Goal: Check status: Check status

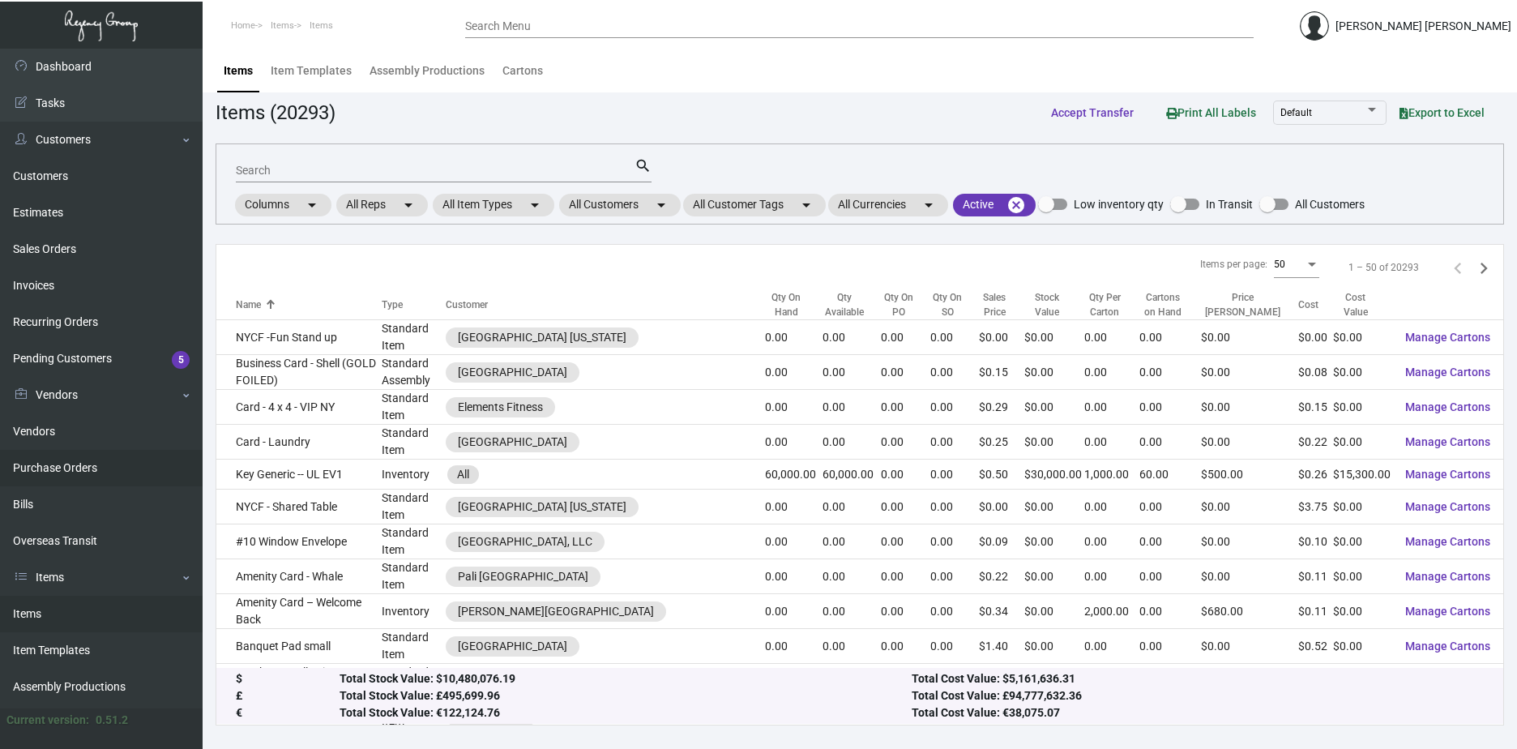
click at [46, 459] on link "Purchase Orders" at bounding box center [101, 468] width 203 height 36
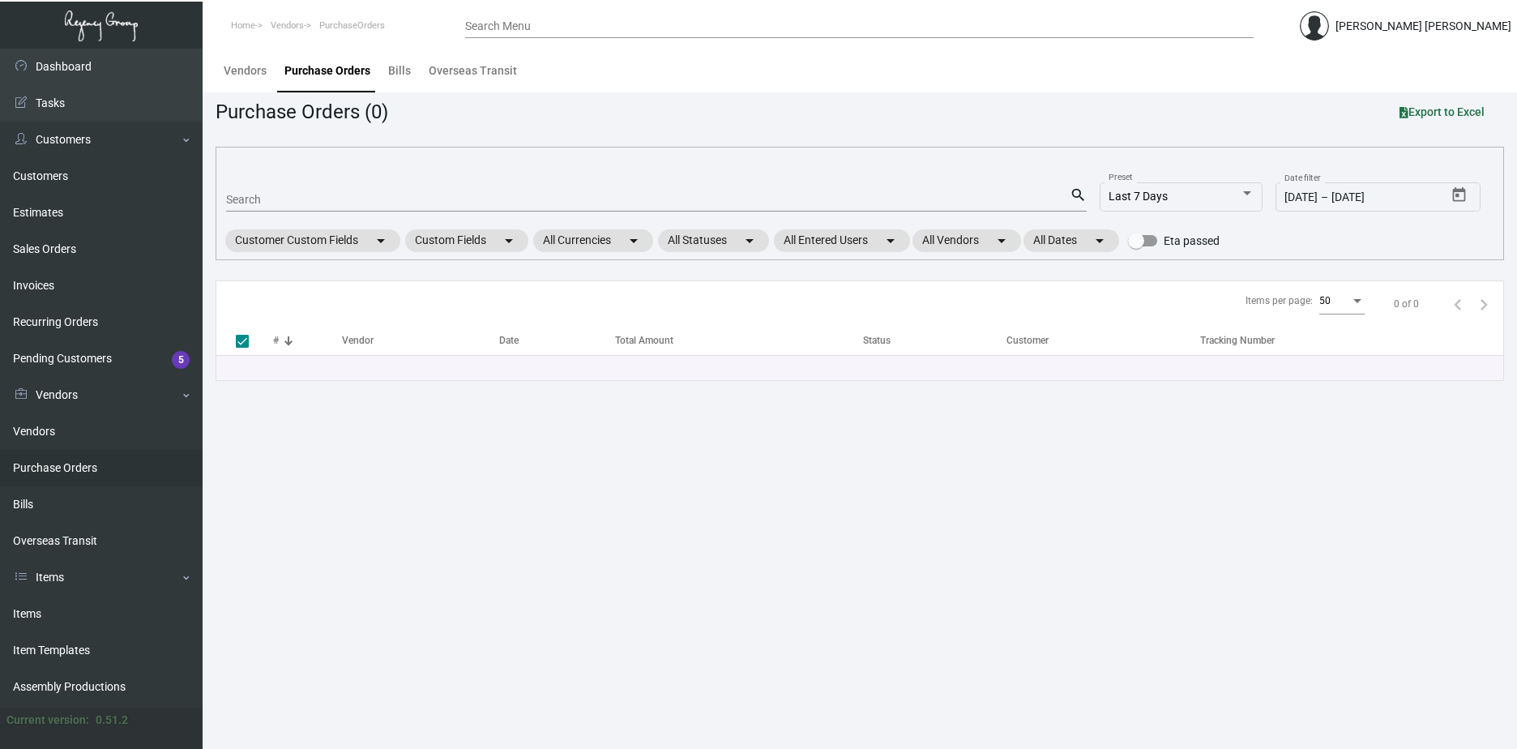
click at [302, 212] on mat-form-field "Search search" at bounding box center [656, 198] width 861 height 50
click at [302, 200] on input "Search" at bounding box center [648, 200] width 844 height 13
paste input "104176"
type input "104176"
checkbox input "false"
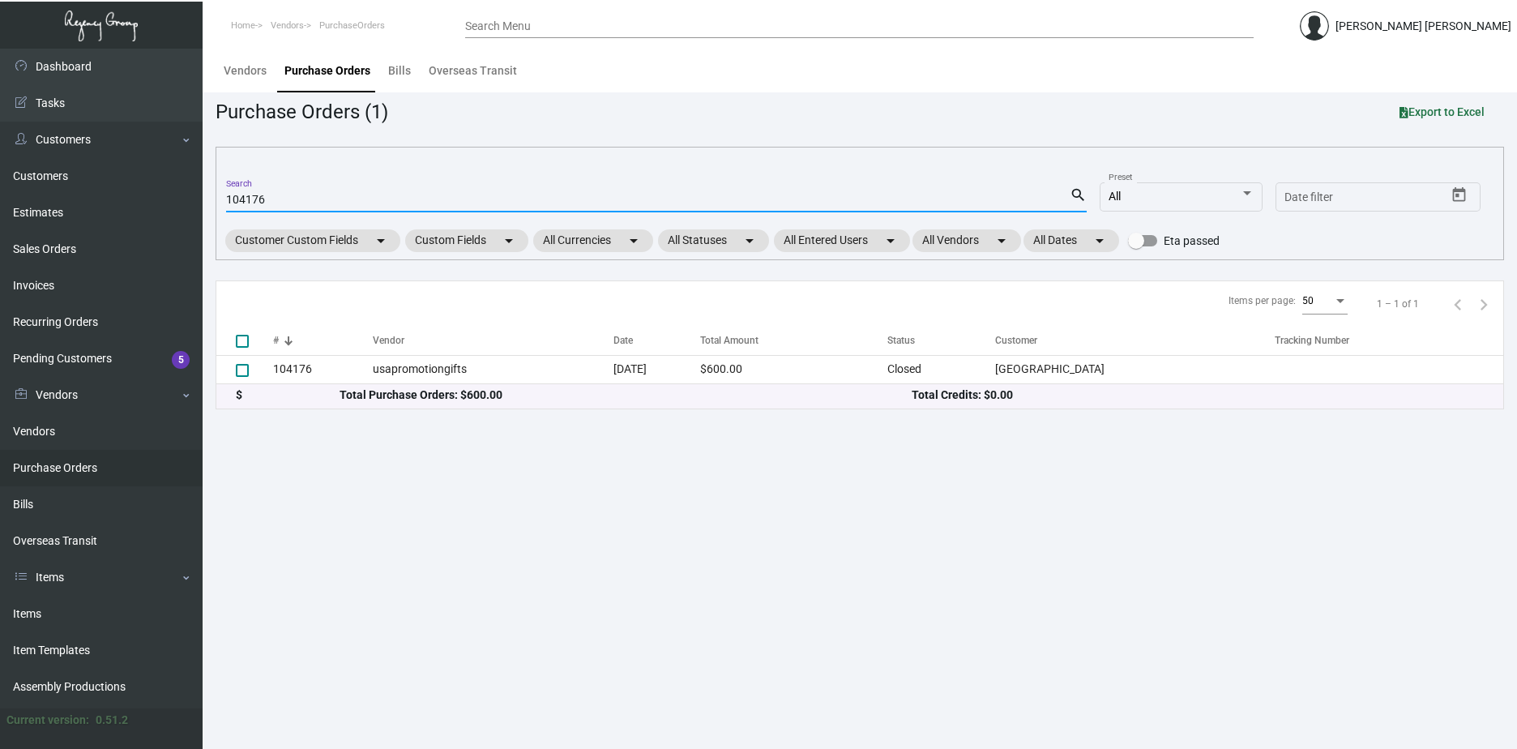
type input "104176"
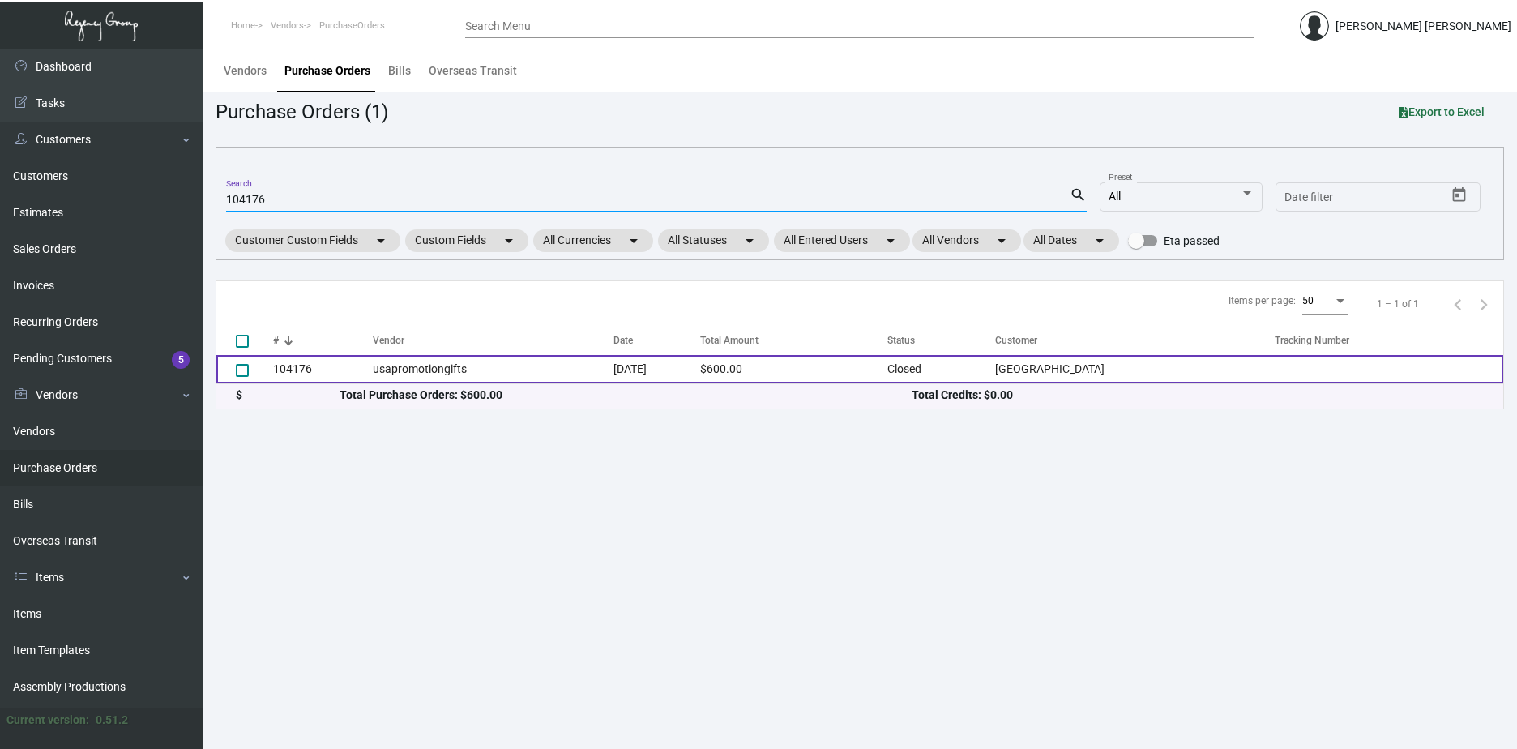
click at [551, 362] on td "usapromotiongifts" at bounding box center [493, 369] width 241 height 28
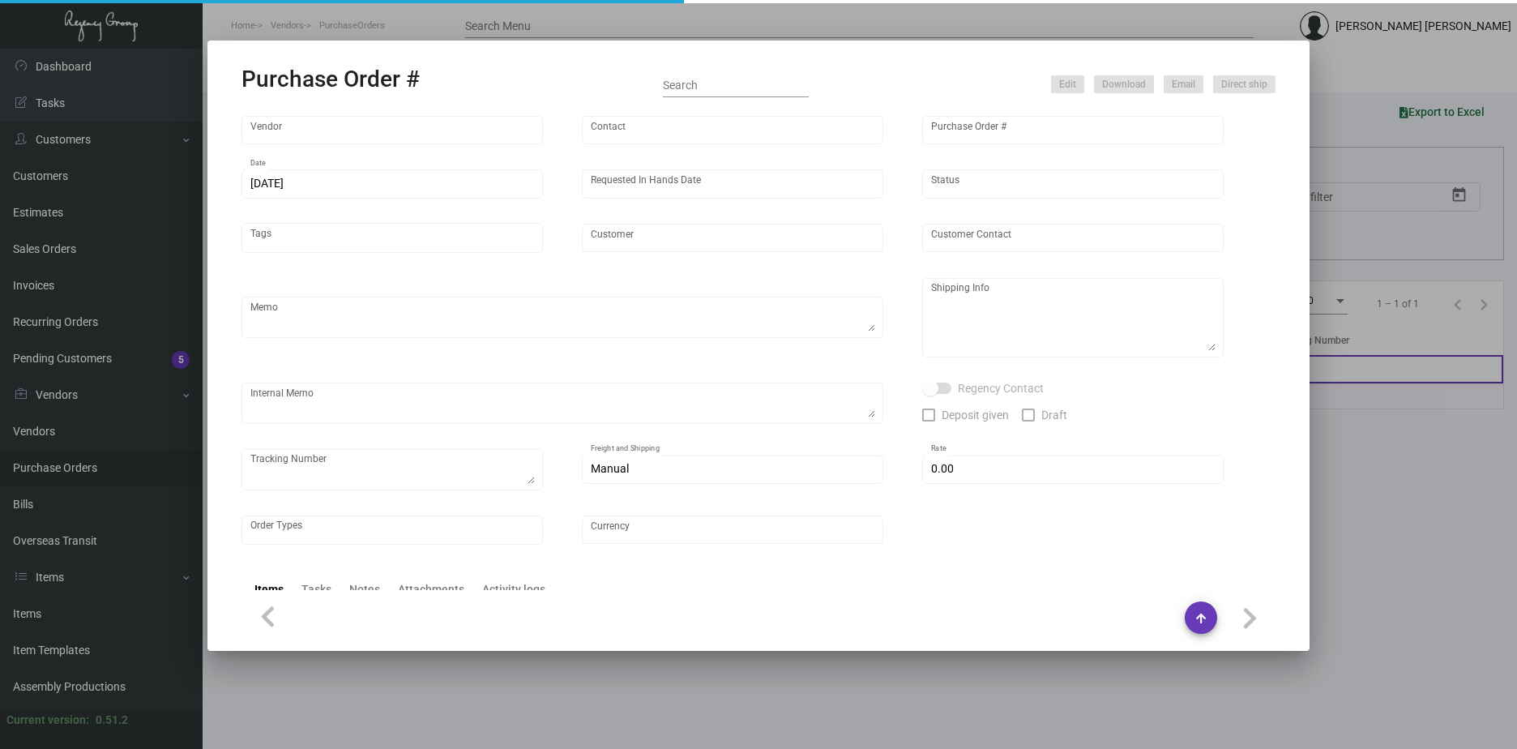
type input "usapromotiongifts"
type input "[PERSON_NAME] ."
type input "104176"
type input "[DATE]"
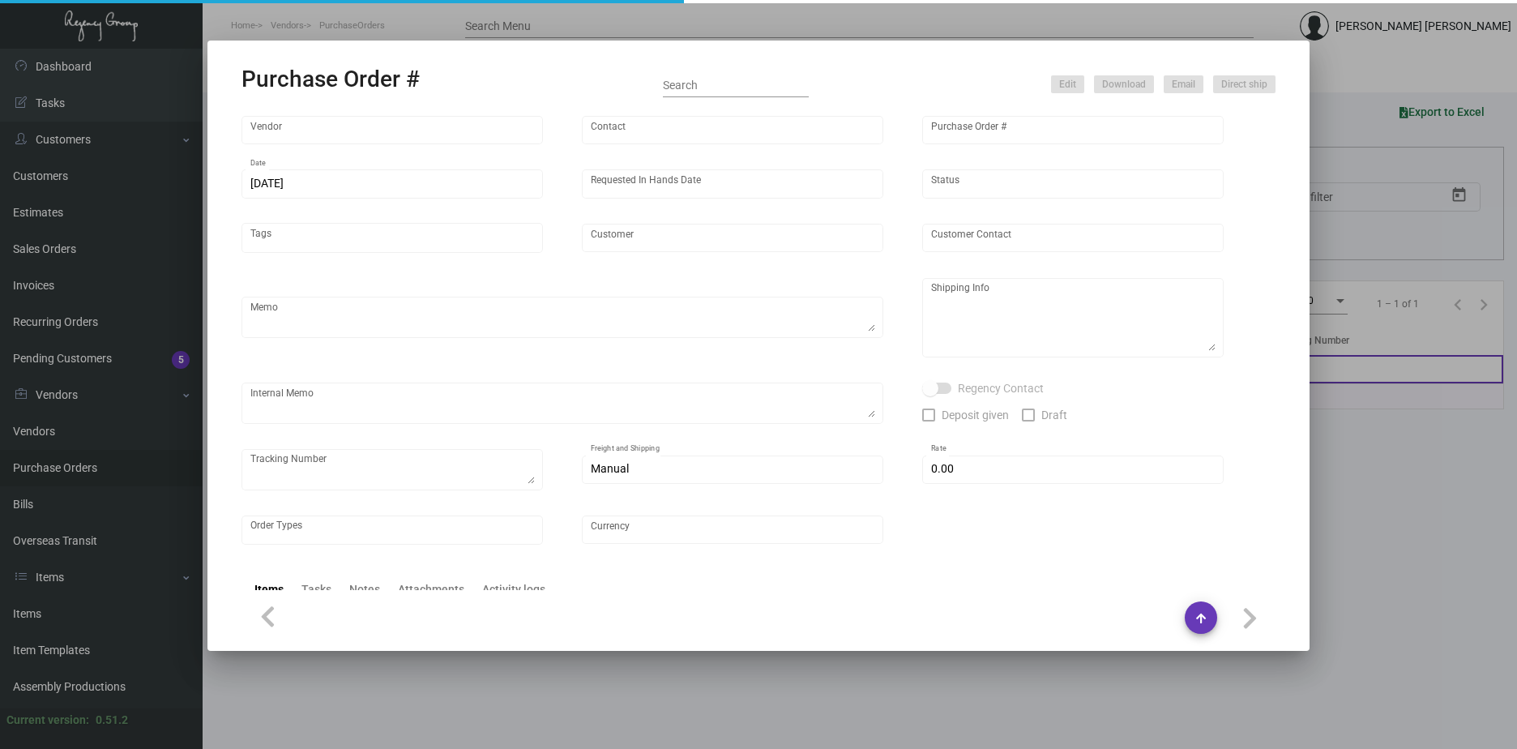
type input "[GEOGRAPHIC_DATA]"
type textarea "Reorder - Purchase Order #96485 / Please send proof for approval."
type textarea "Regency Group LA [STREET_ADDRESS]"
type textarea "3/13 - ACH sent."
checkbox input "true"
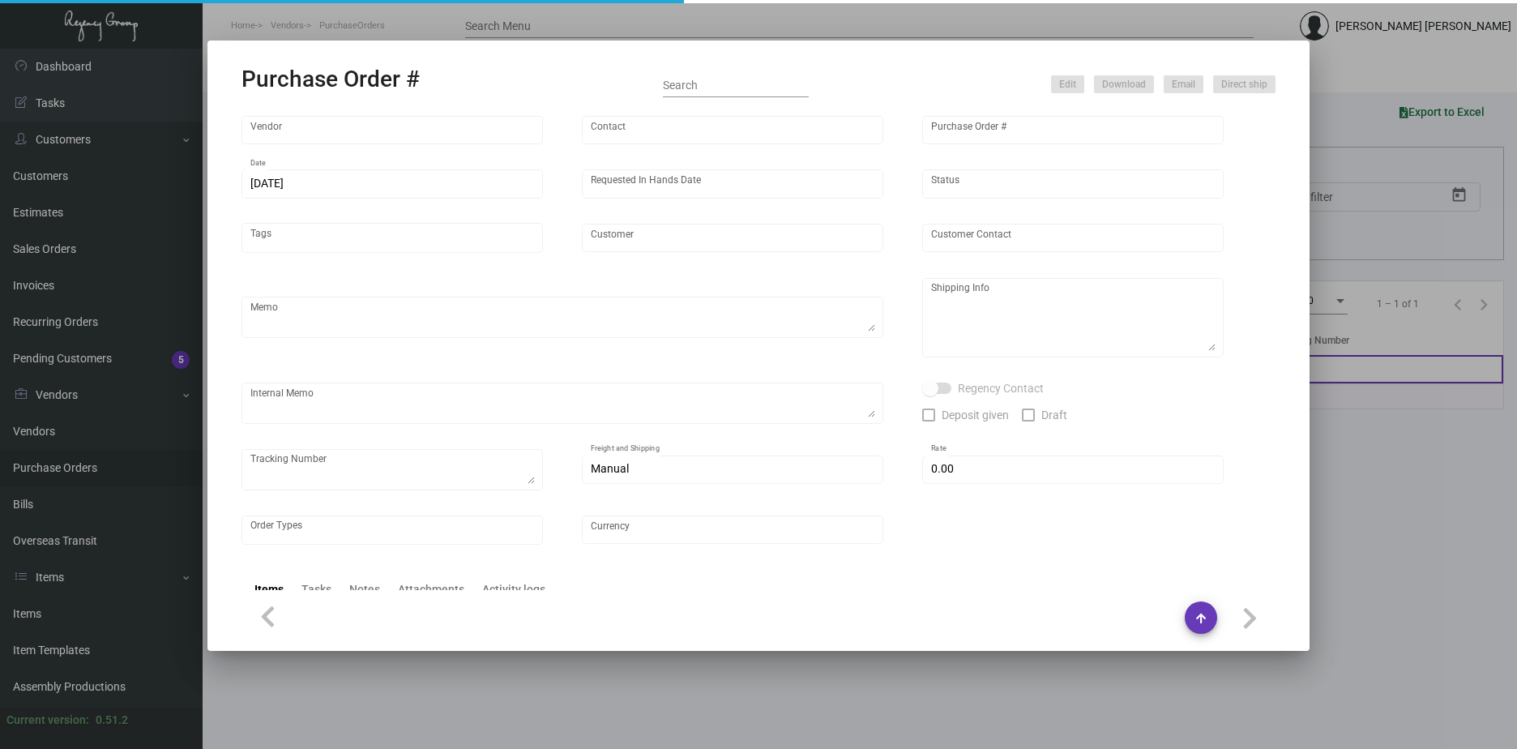
checkbox input "true"
type input "$ 0.00"
type input "United States Dollar $"
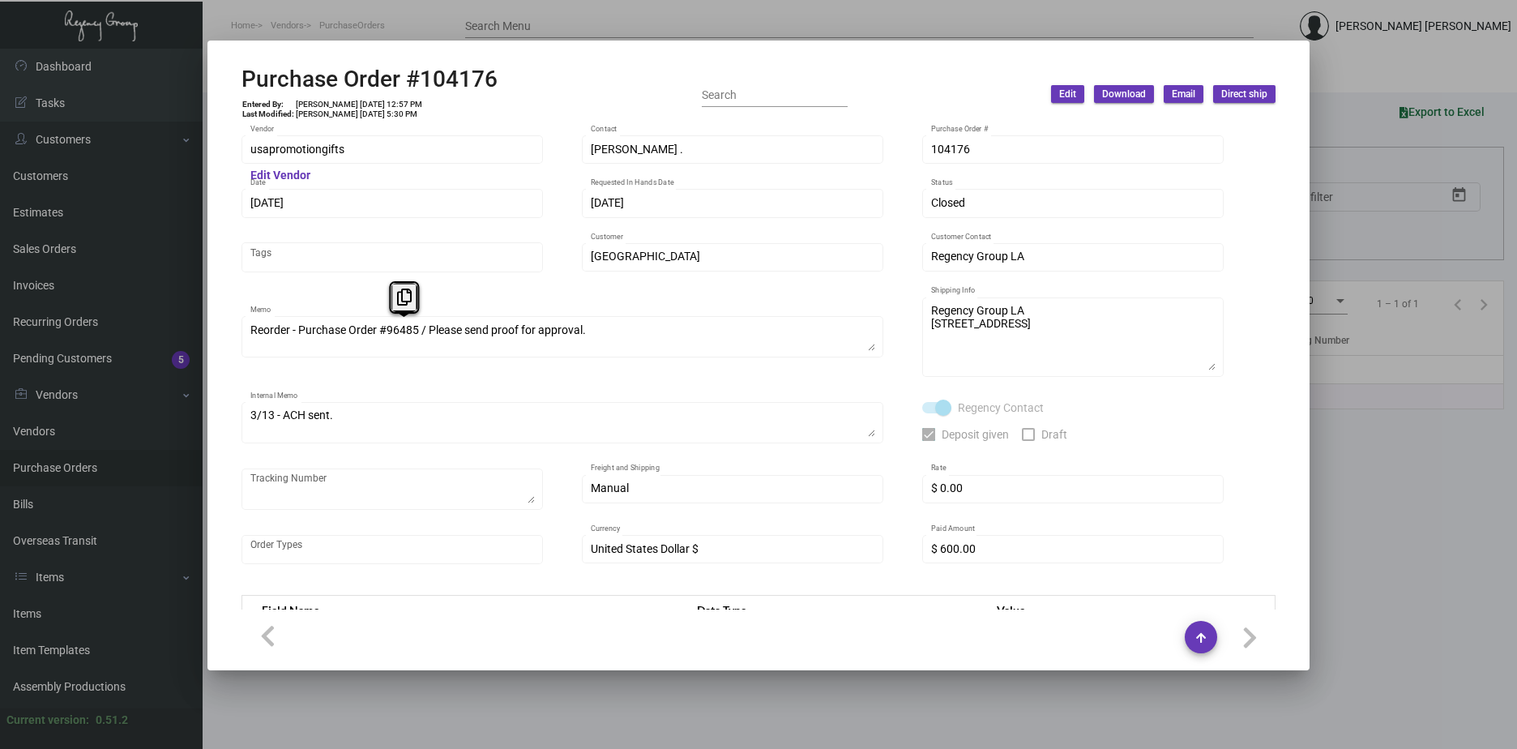
click at [1317, 62] on div at bounding box center [758, 374] width 1517 height 749
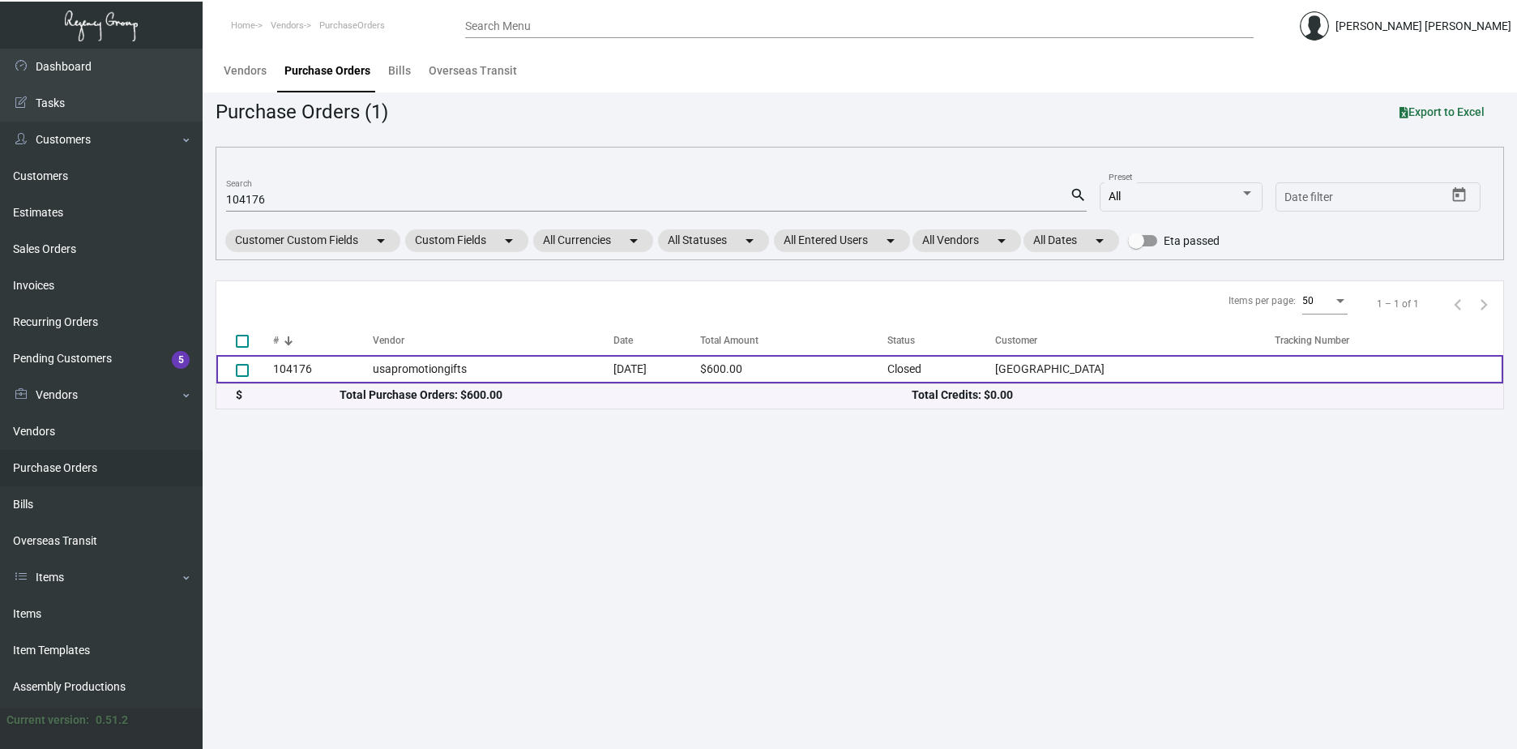
click at [618, 363] on td "[DATE]" at bounding box center [658, 369] width 88 height 28
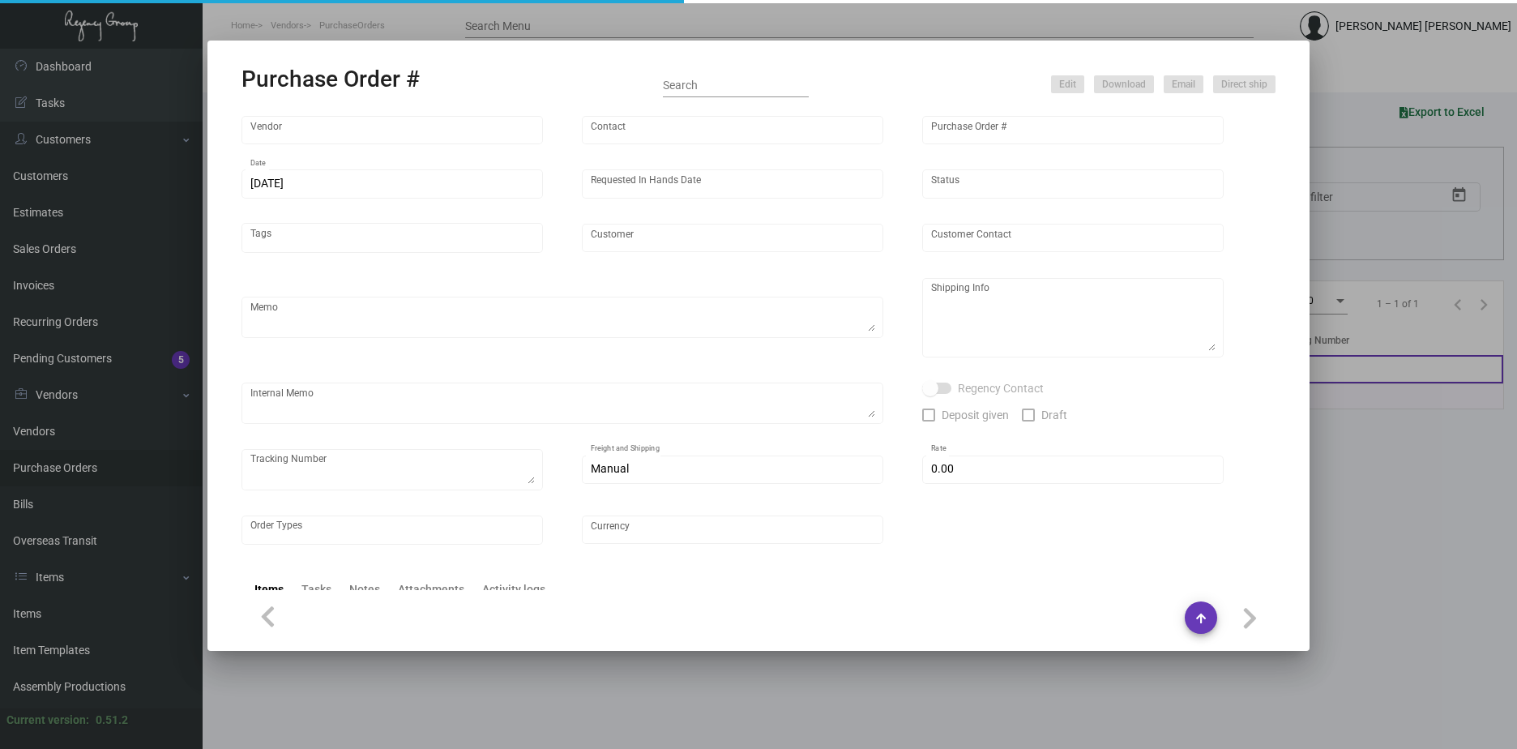
type input "usapromotiongifts"
type input "[PERSON_NAME] ."
type input "104176"
type input "[DATE]"
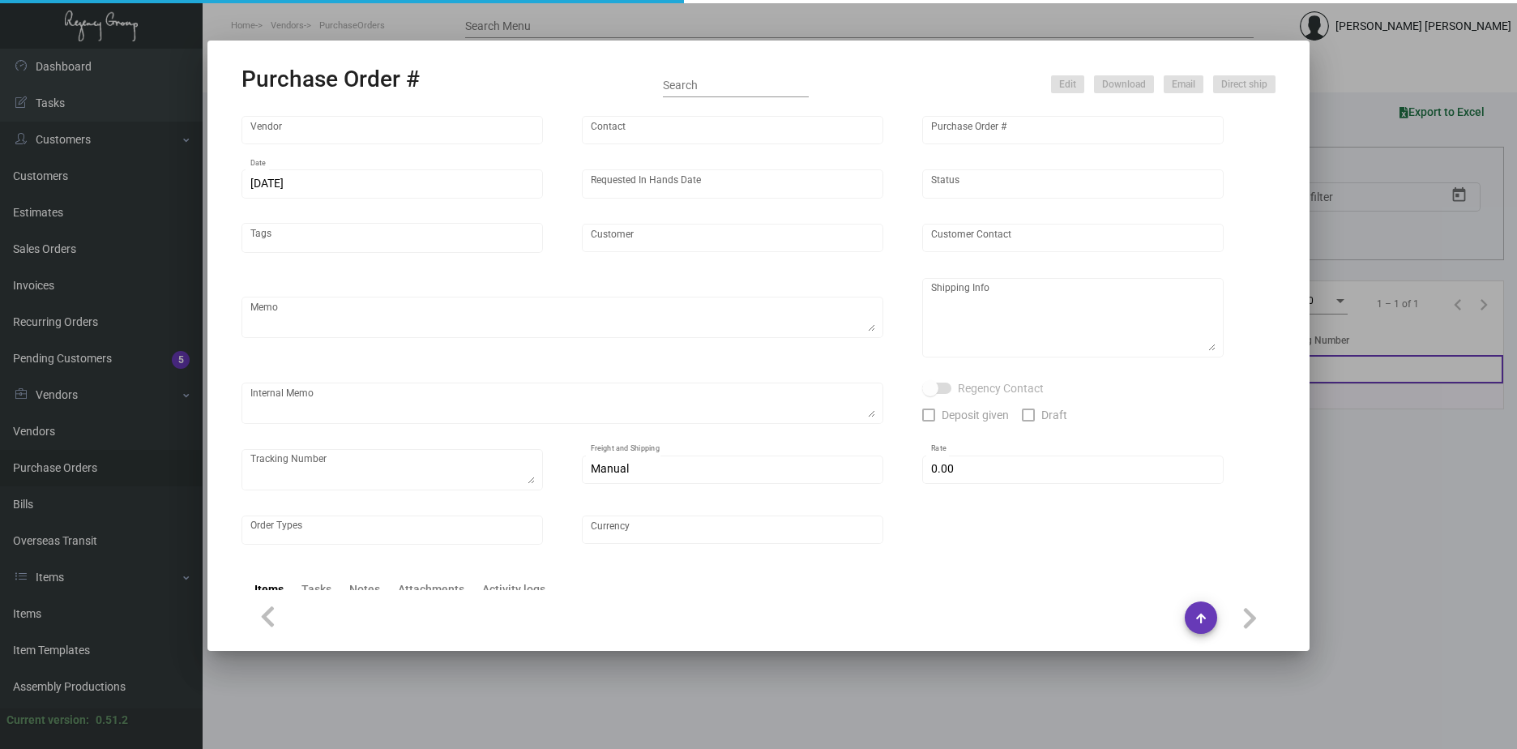
type input "[GEOGRAPHIC_DATA]"
type textarea "Reorder - Purchase Order #96485 / Please send proof for approval."
type textarea "Regency Group LA [STREET_ADDRESS]"
type textarea "3/13 - ACH sent."
checkbox input "true"
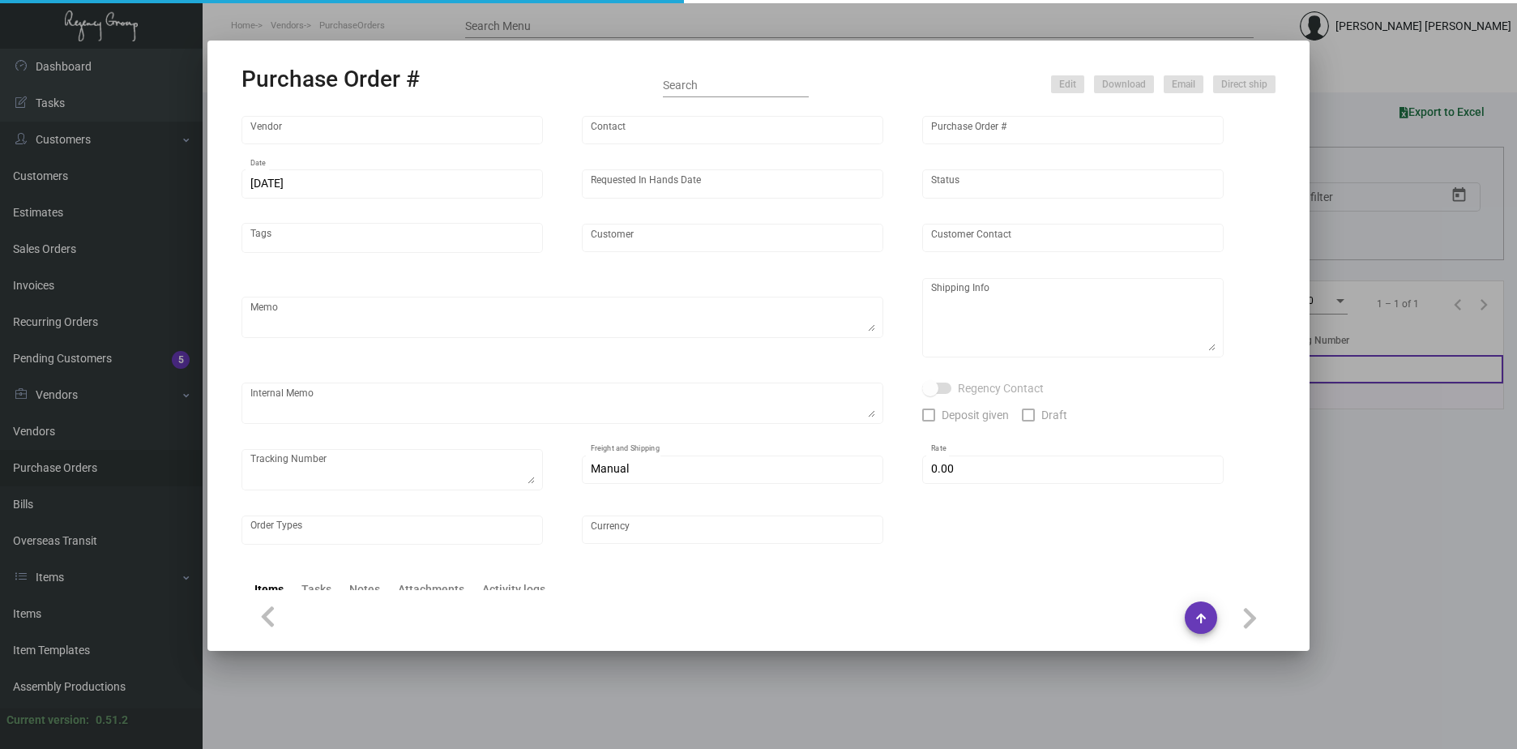
checkbox input "true"
type input "$ 0.00"
type input "United States Dollar $"
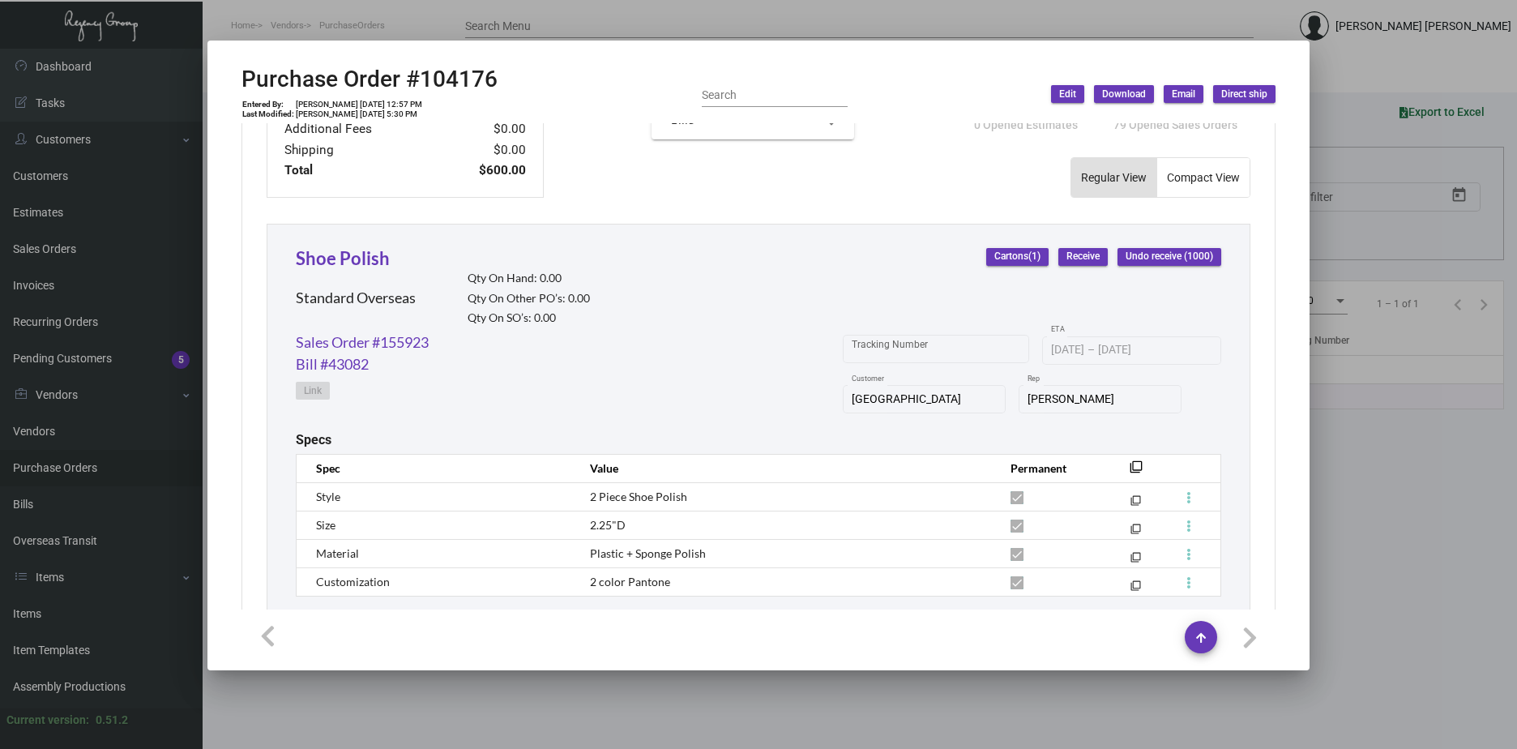
scroll to position [549, 0]
